Goal: Task Accomplishment & Management: Use online tool/utility

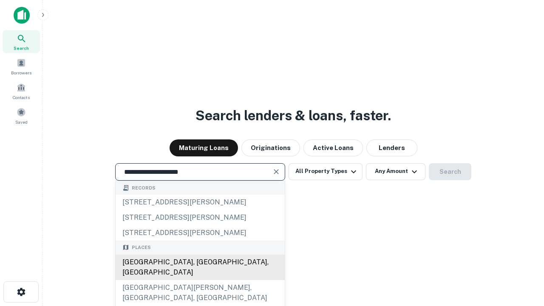
click at [200, 280] on div "[GEOGRAPHIC_DATA], [GEOGRAPHIC_DATA], [GEOGRAPHIC_DATA]" at bounding box center [200, 266] width 169 height 25
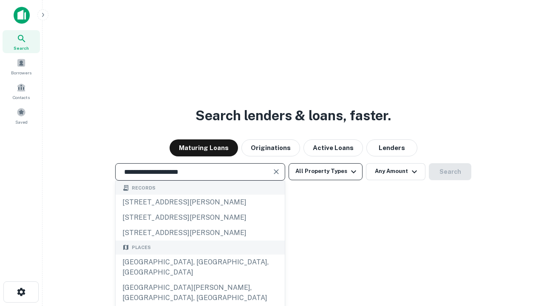
type input "**********"
click at [325, 171] on button "All Property Types" at bounding box center [325, 171] width 74 height 17
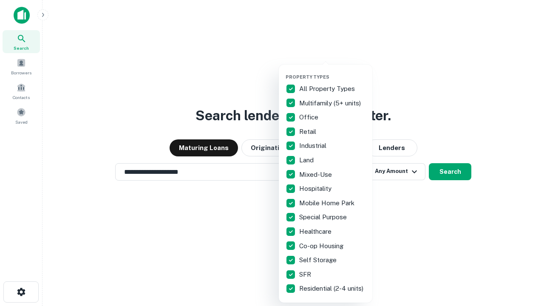
click at [332, 71] on button "button" at bounding box center [331, 71] width 93 height 0
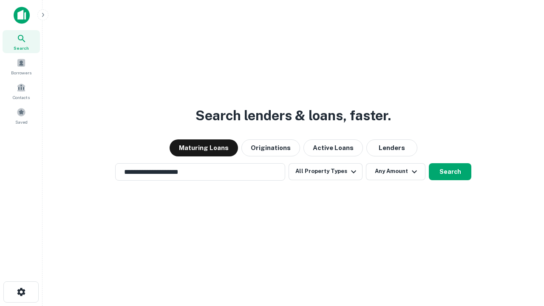
scroll to position [13, 0]
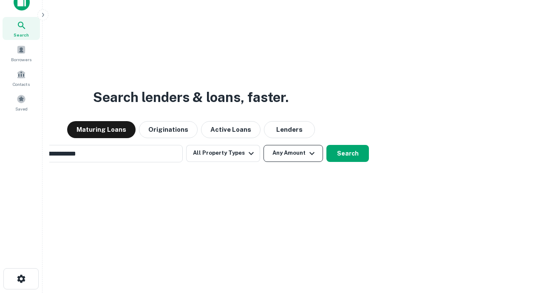
click at [263, 145] on button "Any Amount" at bounding box center [292, 153] width 59 height 17
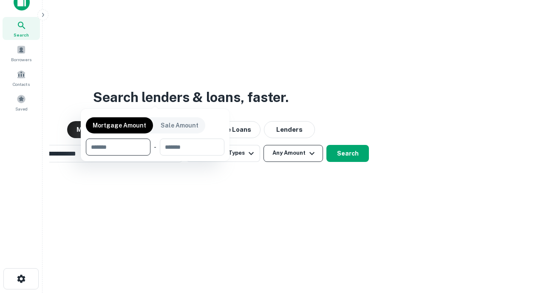
scroll to position [61, 240]
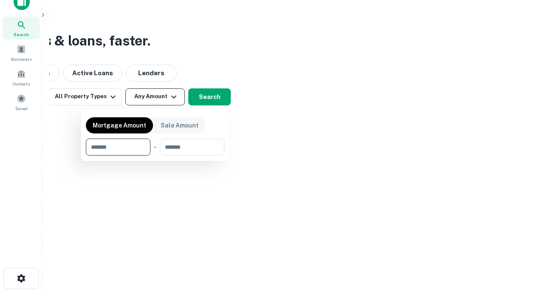
type input "*******"
click at [155, 155] on button "button" at bounding box center [155, 155] width 138 height 0
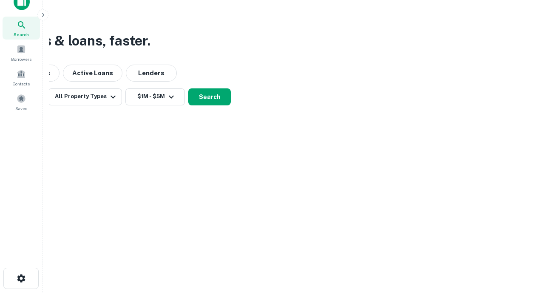
scroll to position [5, 157]
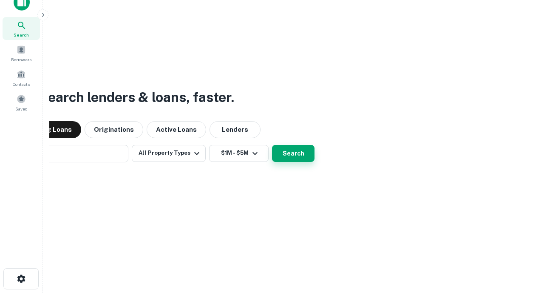
click at [272, 145] on button "Search" at bounding box center [293, 153] width 42 height 17
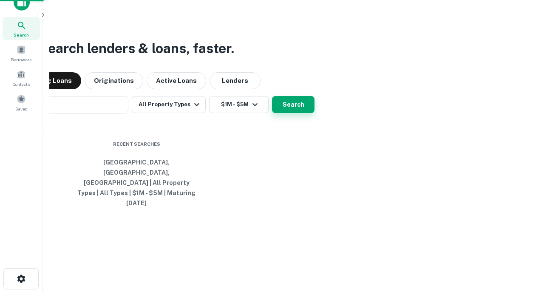
scroll to position [23, 240]
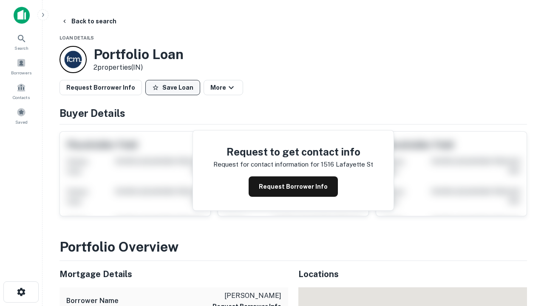
click at [172, 87] on button "Save Loan" at bounding box center [172, 87] width 55 height 15
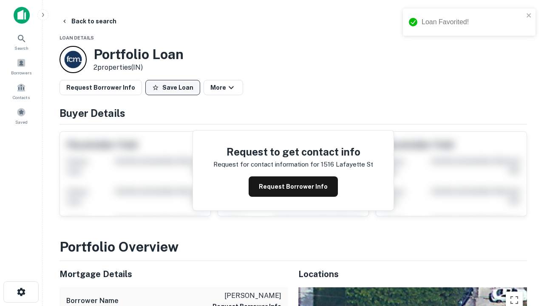
click at [175, 87] on button "Save Loan" at bounding box center [172, 87] width 55 height 15
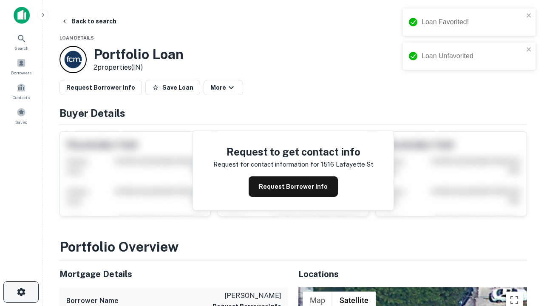
click at [21, 292] on icon "button" at bounding box center [21, 292] width 10 height 10
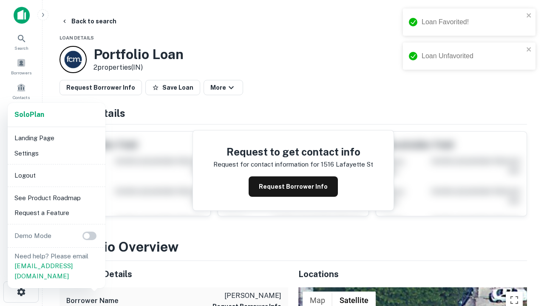
click at [56, 175] on li "Logout" at bounding box center [56, 175] width 91 height 15
